Goal: Task Accomplishment & Management: Manage account settings

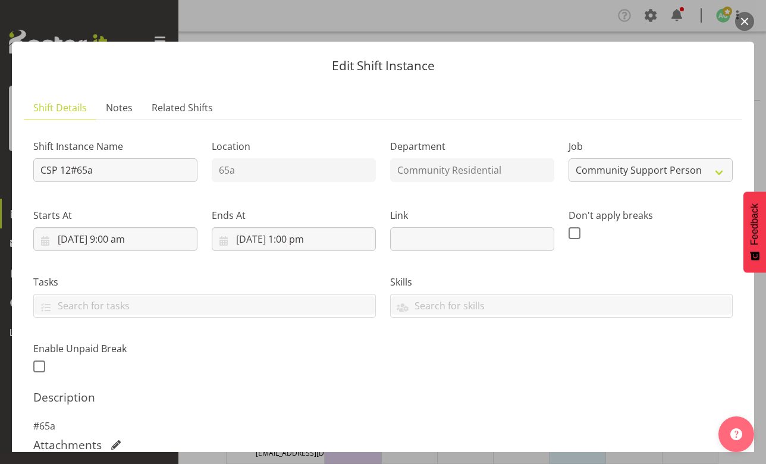
select select "2"
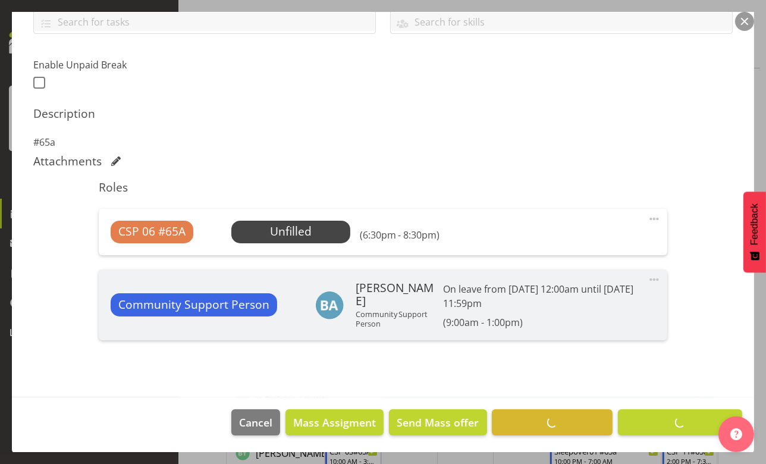
scroll to position [54, 0]
click at [0, 0] on span "Select Employee" at bounding box center [0, 0] width 0 height 0
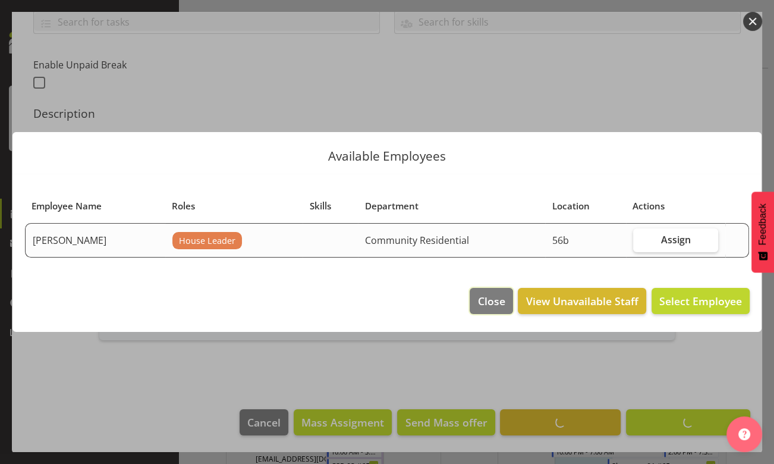
click at [487, 294] on span "Close" at bounding box center [491, 300] width 27 height 15
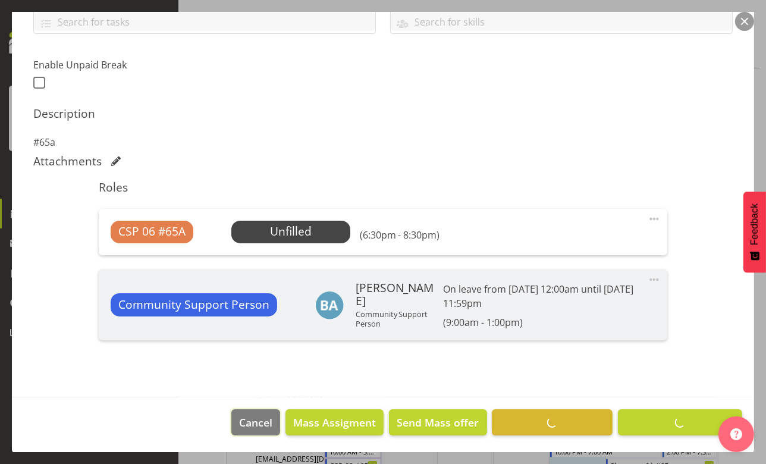
click at [247, 422] on span "Cancel" at bounding box center [255, 422] width 33 height 15
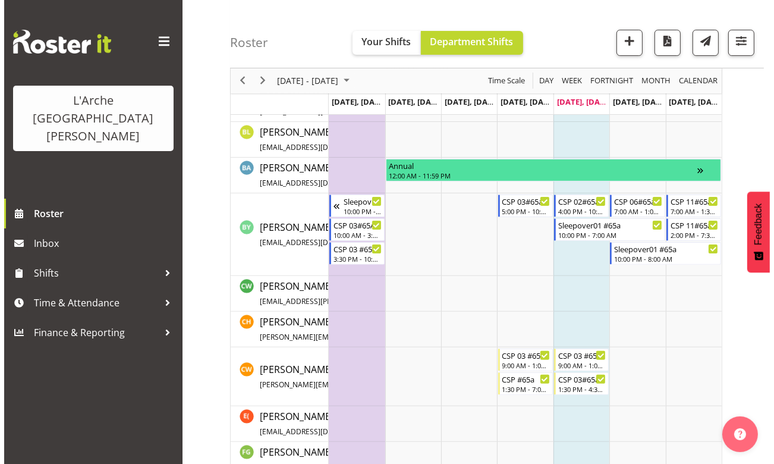
scroll to position [0, 0]
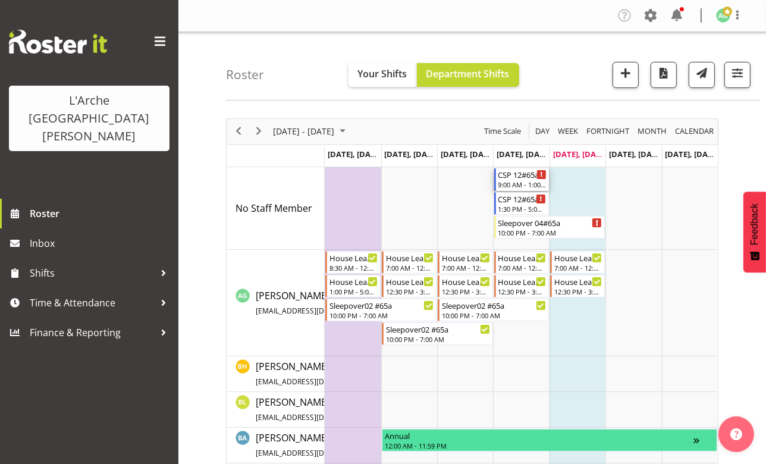
click at [509, 177] on div "CSP 12#65a" at bounding box center [522, 174] width 48 height 12
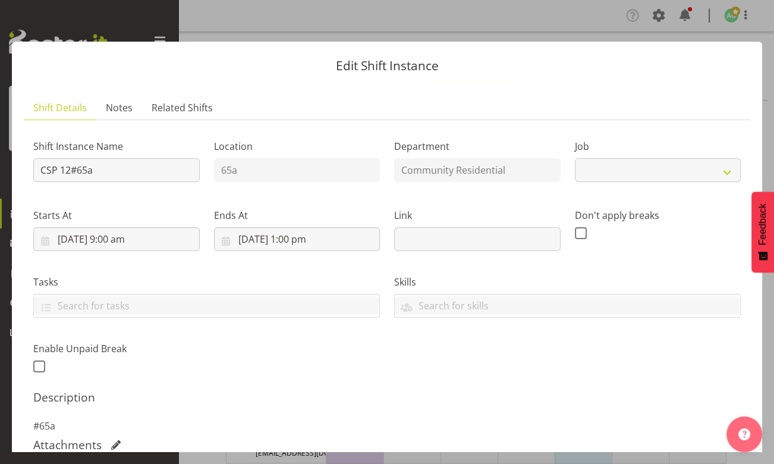
select select "2"
click at [72, 169] on input "CSP 12#65a" at bounding box center [116, 170] width 167 height 24
type input "CSP 06 #65a"
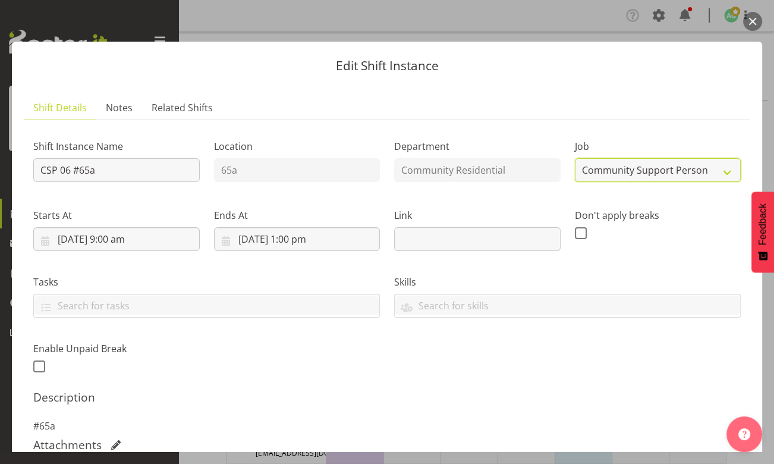
click at [717, 171] on select "Create new job Accounts Admin Art Coordinator Community Leader Community Suppor…" at bounding box center [658, 170] width 167 height 24
select select "3"
click at [575, 158] on select "Create new job Accounts Admin Art Coordinator Community Leader Community Suppor…" at bounding box center [658, 170] width 167 height 24
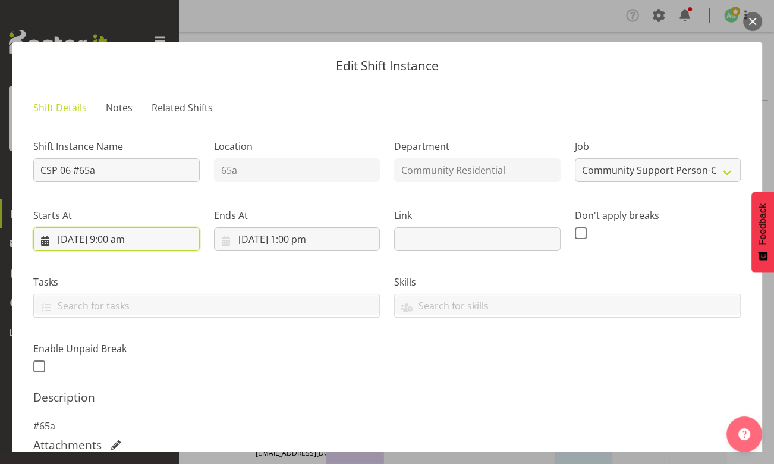
click at [67, 243] on input "[DATE] 9:00 am" at bounding box center [116, 239] width 167 height 24
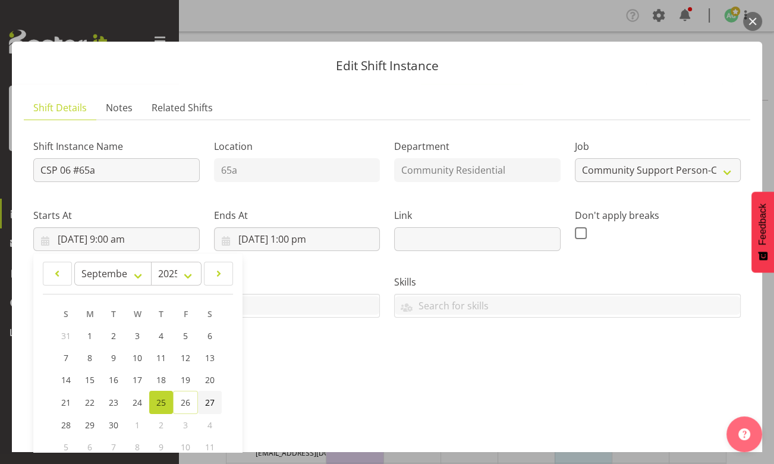
click at [207, 402] on span "27" at bounding box center [210, 402] width 10 height 11
type input "[DATE] 9:00 am"
click at [241, 243] on input "[DATE] 1:00 pm" at bounding box center [297, 239] width 167 height 24
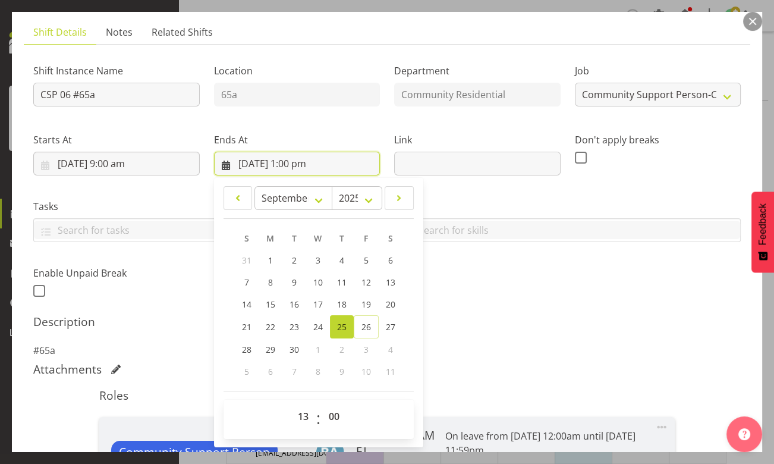
scroll to position [108, 0]
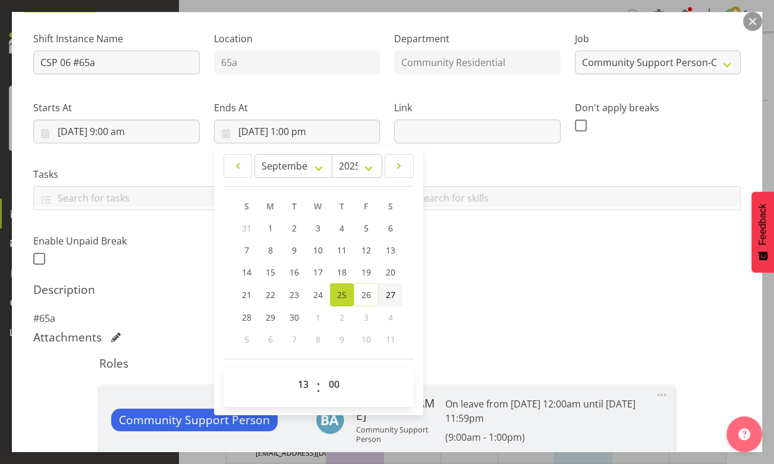
click at [392, 294] on span "27" at bounding box center [391, 294] width 10 height 11
type input "[DATE] 1:00 pm"
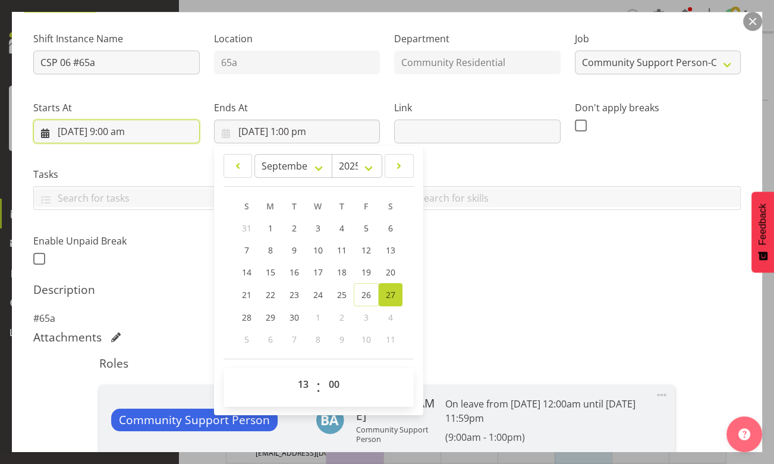
click at [127, 128] on input "[DATE] 9:00 am" at bounding box center [116, 132] width 167 height 24
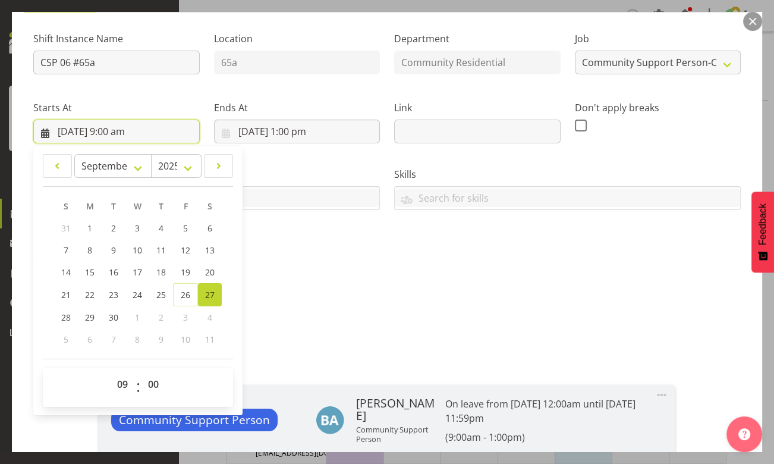
click at [117, 131] on input "[DATE] 9:00 am" at bounding box center [116, 132] width 167 height 24
click at [125, 386] on select "00 01 02 03 04 05 06 07 08 09 10 11 12 13 14 15 16 17 18 19 20 21 22 23" at bounding box center [124, 384] width 27 height 24
select select "7"
click at [111, 372] on select "00 01 02 03 04 05 06 07 08 09 10 11 12 13 14 15 16 17 18 19 20 21 22 23" at bounding box center [124, 384] width 27 height 24
type input "[DATE] 7:00 am"
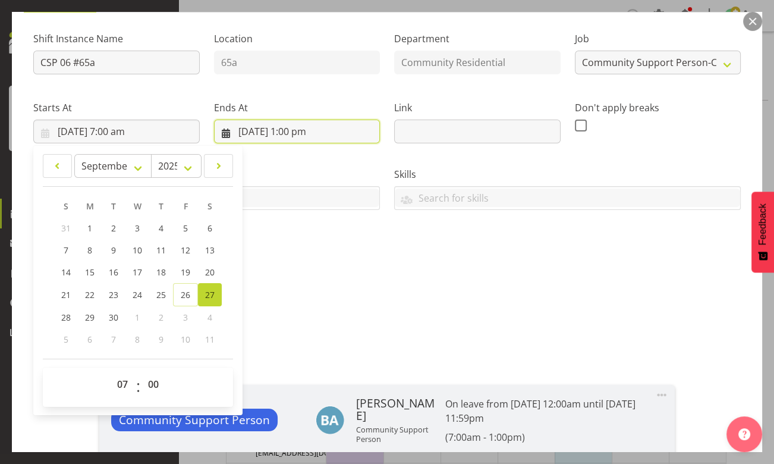
click at [298, 130] on input "[DATE] 1:00 pm" at bounding box center [297, 132] width 167 height 24
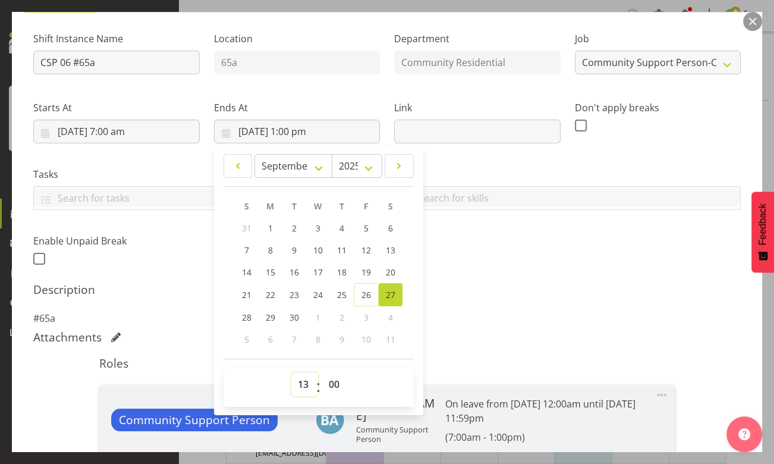
click at [304, 385] on select "00 01 02 03 04 05 06 07 08 09 10 11 12 13 14 15 16 17 18 19 20 21 22 23" at bounding box center [304, 384] width 27 height 24
select select "10"
click at [291, 372] on select "00 01 02 03 04 05 06 07 08 09 10 11 12 13 14 15 16 17 18 19 20 21 22 23" at bounding box center [304, 384] width 27 height 24
type input "[DATE] 10:00 am"
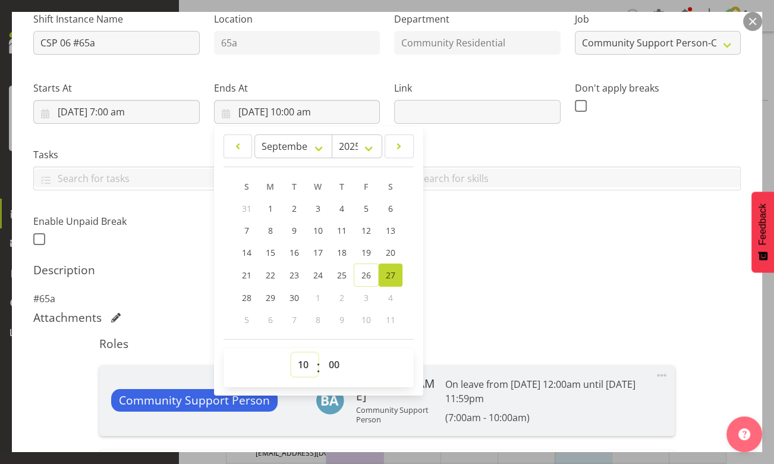
scroll to position [216, 0]
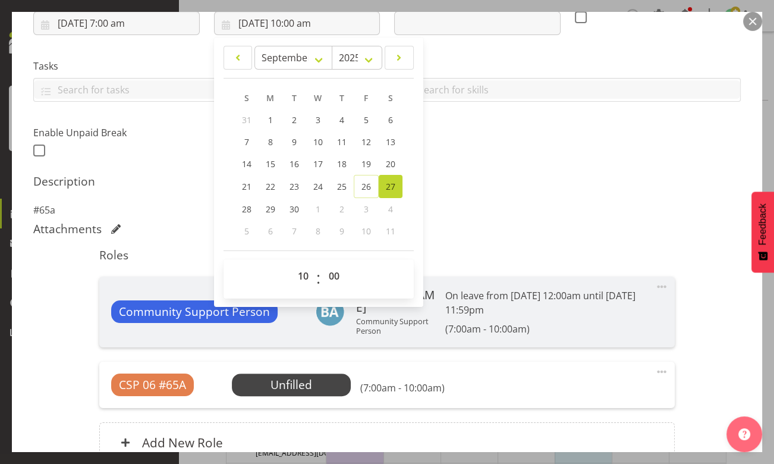
click at [655, 286] on span at bounding box center [662, 287] width 14 height 14
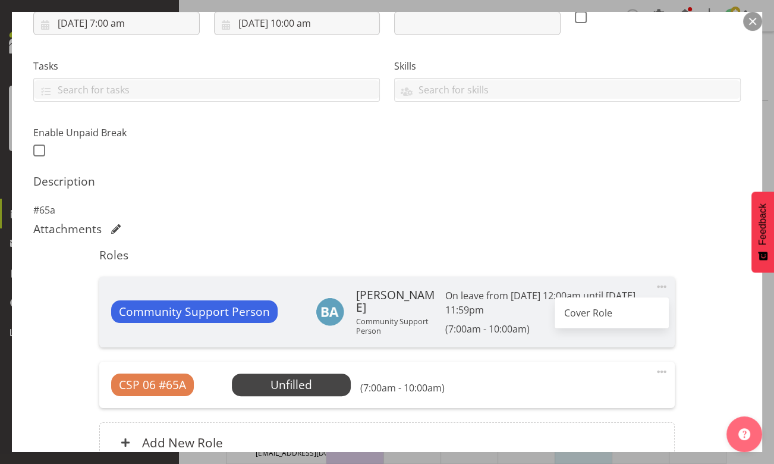
click at [655, 285] on span at bounding box center [662, 287] width 14 height 14
click at [658, 371] on span at bounding box center [662, 372] width 14 height 14
click at [564, 395] on link "Edit" at bounding box center [612, 397] width 114 height 21
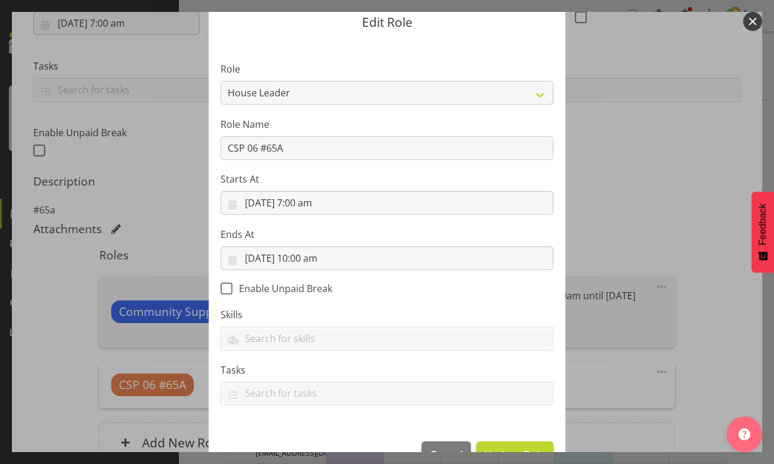
scroll to position [54, 0]
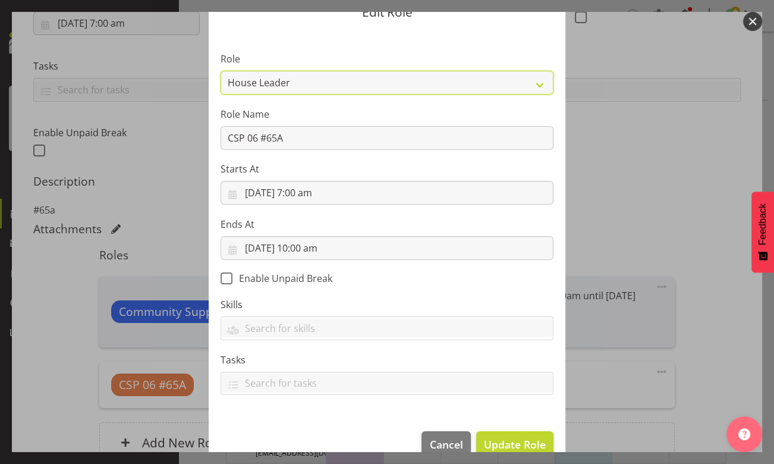
click at [539, 83] on select "Area Manager Art Coordination Community - SIL Community Leader Community Suppor…" at bounding box center [387, 83] width 333 height 24
select select "287"
click at [221, 71] on select "Area Manager Art Coordination Community - SIL Community Leader Community Suppor…" at bounding box center [387, 83] width 333 height 24
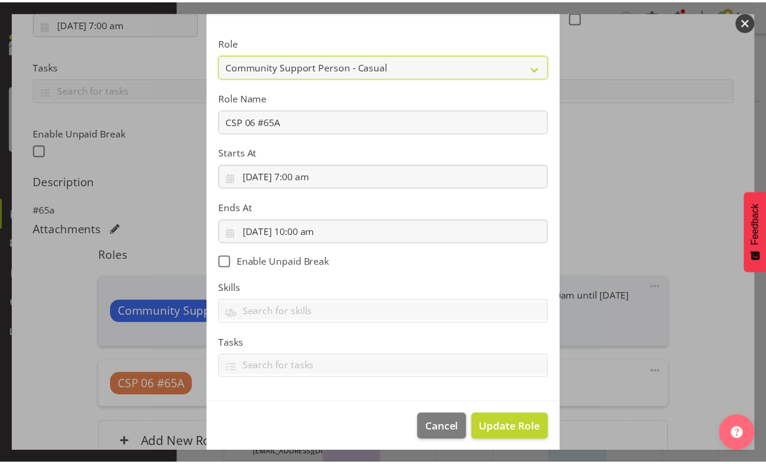
scroll to position [76, 0]
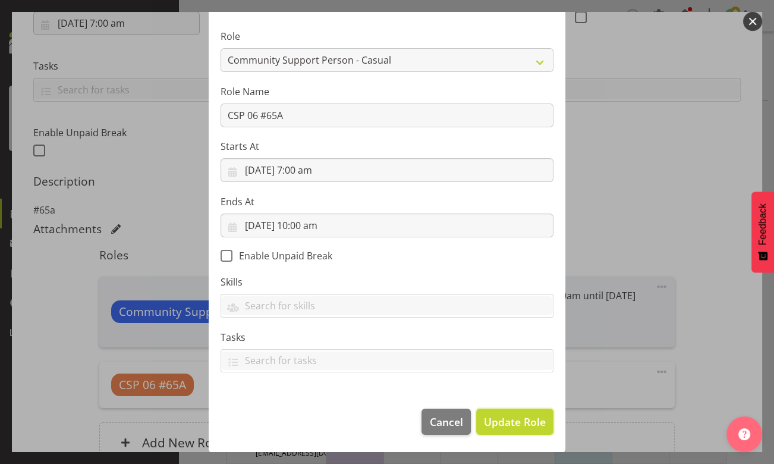
click at [505, 416] on span "Update Role" at bounding box center [515, 421] width 62 height 15
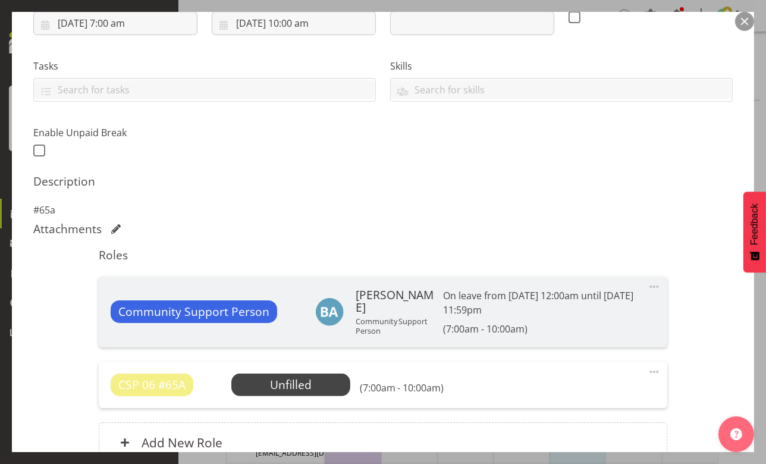
scroll to position [331, 0]
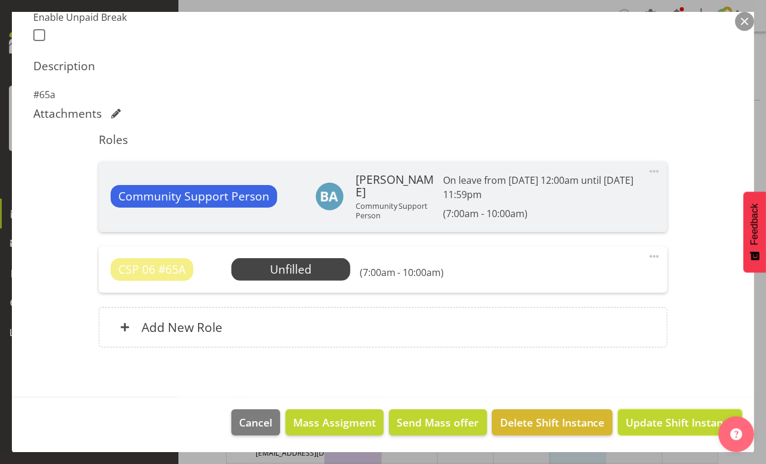
click at [661, 418] on span "Update Shift Instance" at bounding box center [680, 422] width 109 height 15
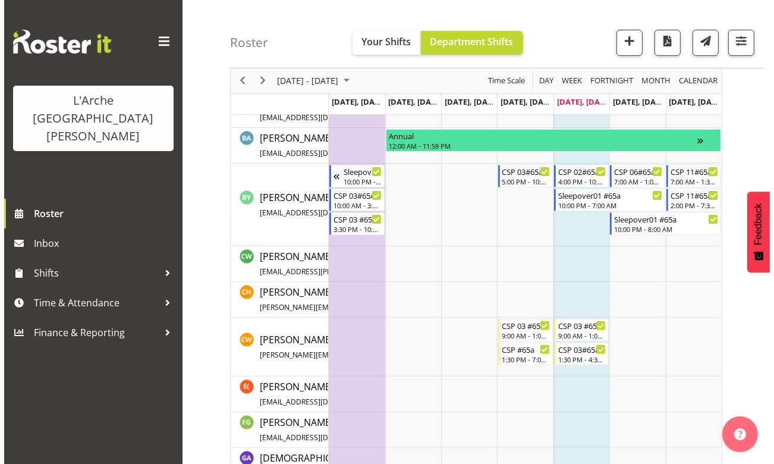
scroll to position [0, 0]
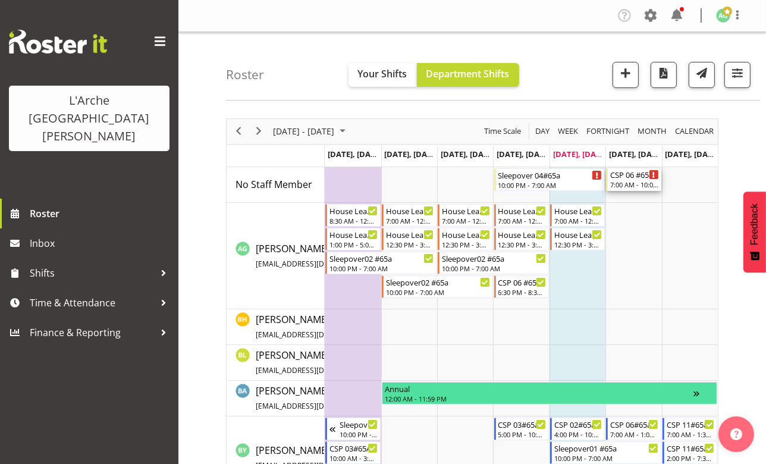
click at [633, 183] on div "7:00 AM - 10:00 AM" at bounding box center [634, 185] width 48 height 10
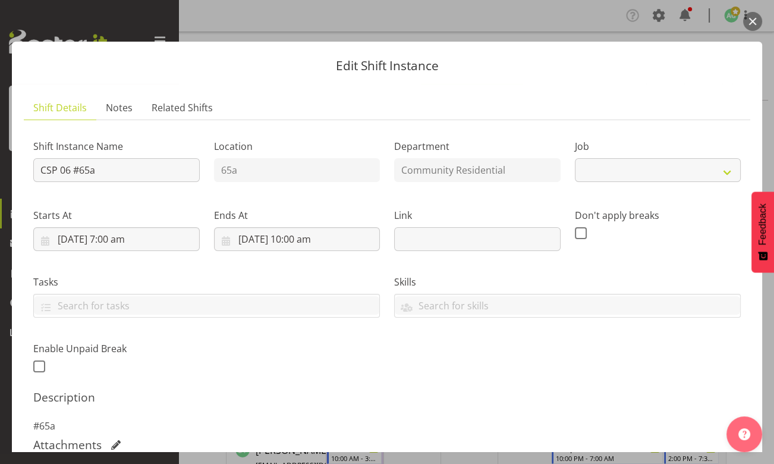
select select "3"
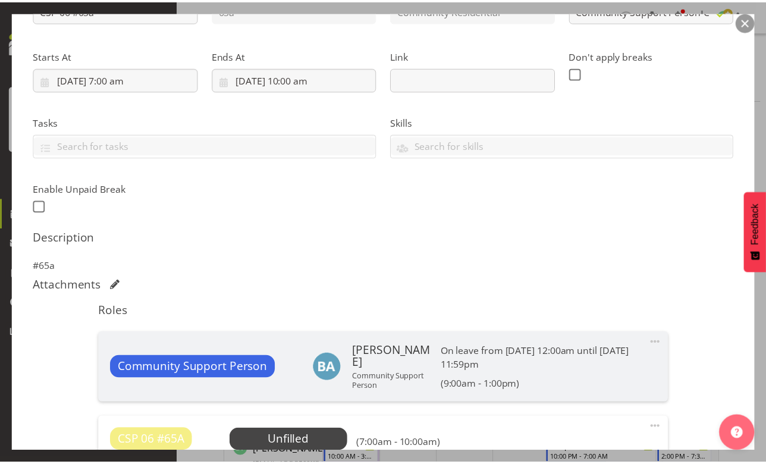
scroll to position [216, 0]
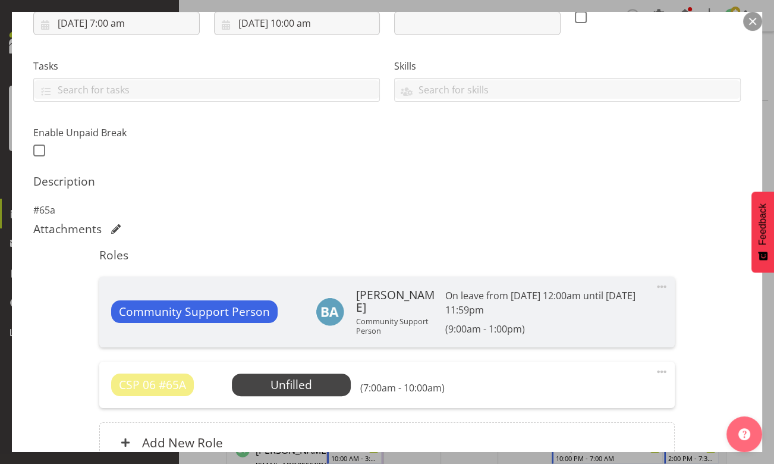
click at [0, 0] on span "Select Employee" at bounding box center [0, 0] width 0 height 0
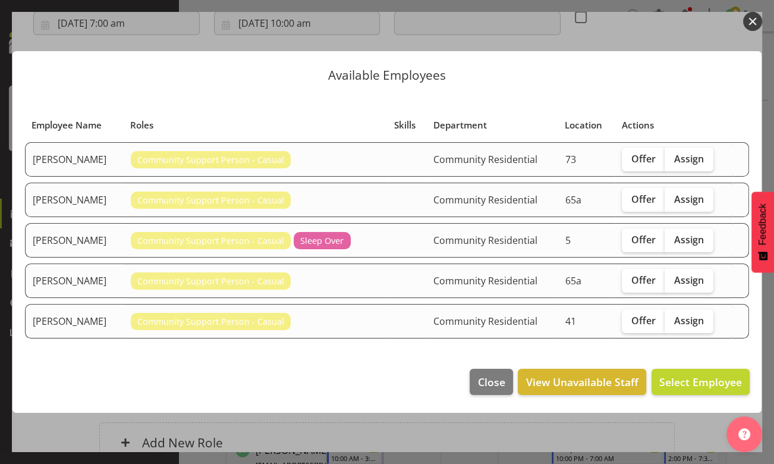
click at [684, 200] on span "Assign" at bounding box center [689, 199] width 30 height 12
click at [673, 200] on input "Assign" at bounding box center [669, 199] width 8 height 8
checkbox input "true"
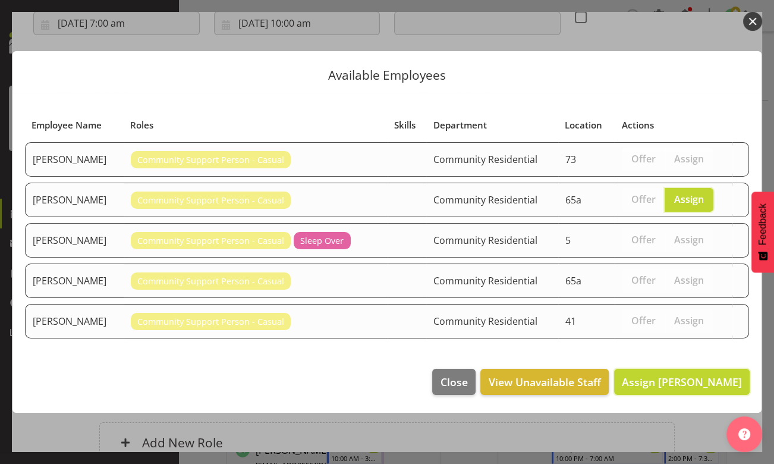
click at [680, 380] on span "Assign [PERSON_NAME]" at bounding box center [682, 382] width 120 height 14
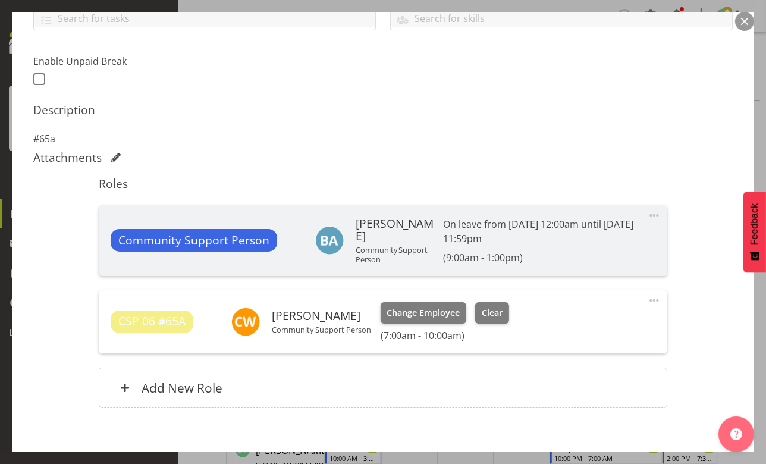
scroll to position [347, 0]
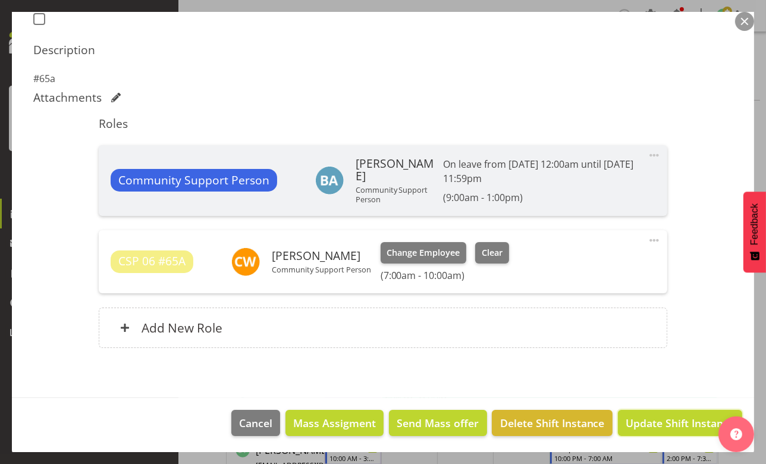
click at [655, 428] on span "Update Shift Instance" at bounding box center [680, 422] width 109 height 15
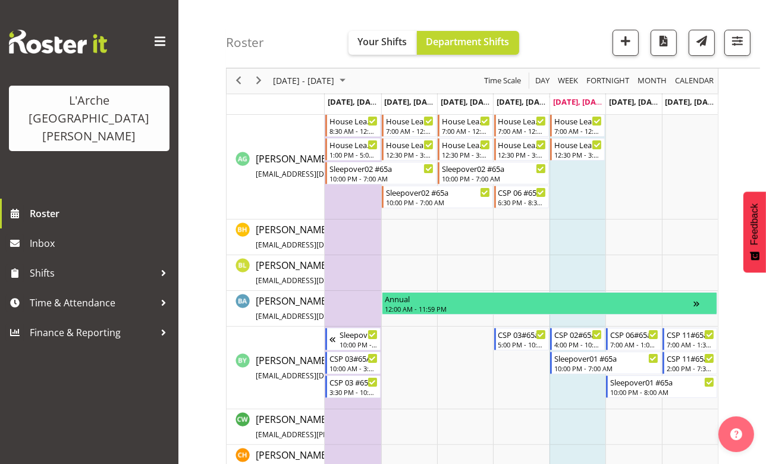
scroll to position [0, 0]
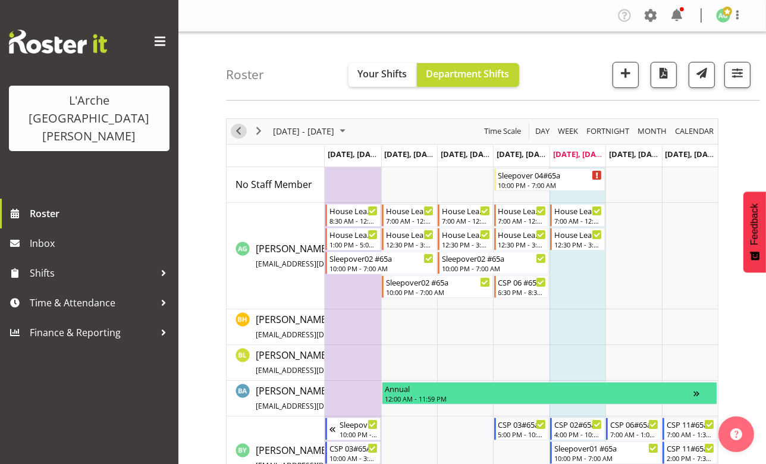
click at [235, 133] on span "Previous" at bounding box center [238, 131] width 14 height 15
